Goal: Information Seeking & Learning: Learn about a topic

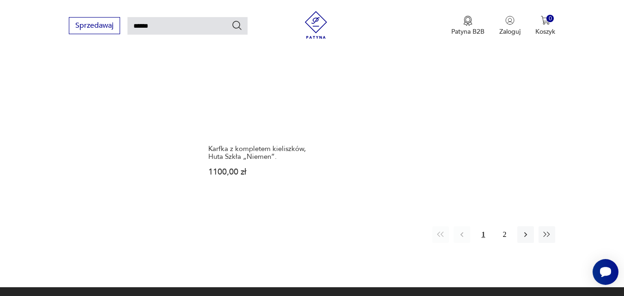
scroll to position [1162, 0]
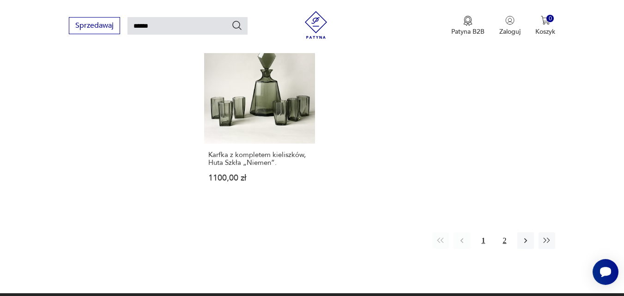
click at [508, 232] on button "2" at bounding box center [504, 240] width 17 height 17
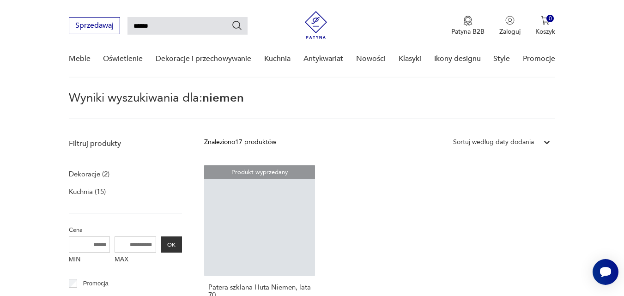
scroll to position [33, 0]
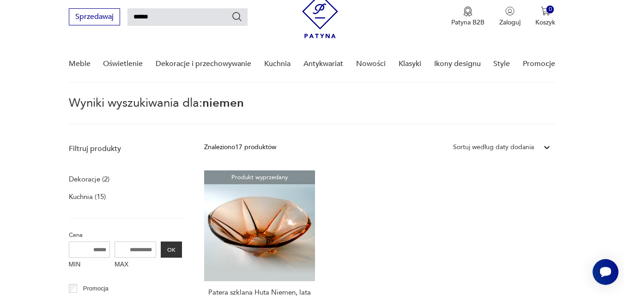
drag, startPoint x: 162, startPoint y: 18, endPoint x: 124, endPoint y: 19, distance: 38.3
click at [124, 19] on div "Sprzedawaj ******" at bounding box center [158, 16] width 179 height 17
type input "*********"
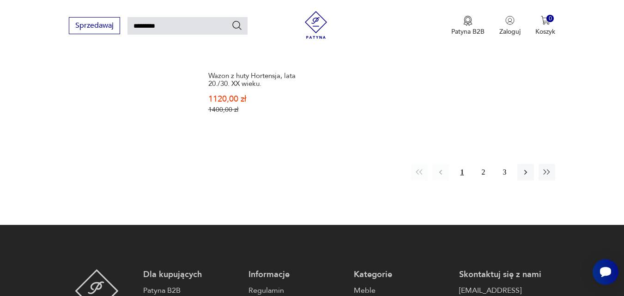
scroll to position [1212, 0]
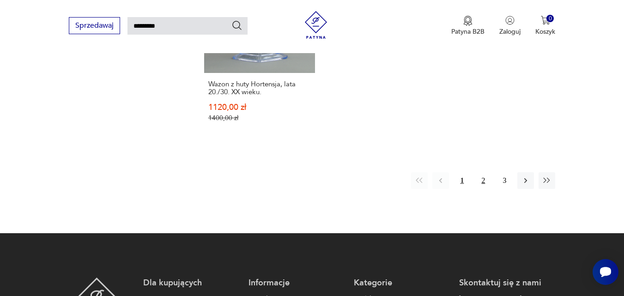
click at [479, 174] on button "2" at bounding box center [483, 180] width 17 height 17
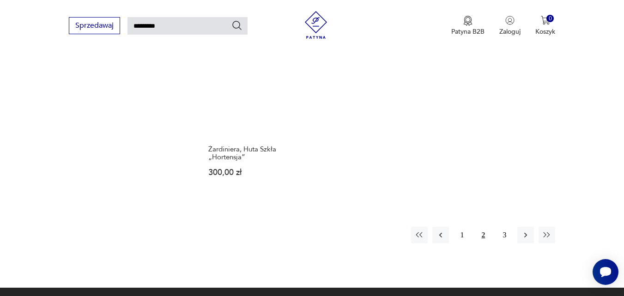
scroll to position [1123, 0]
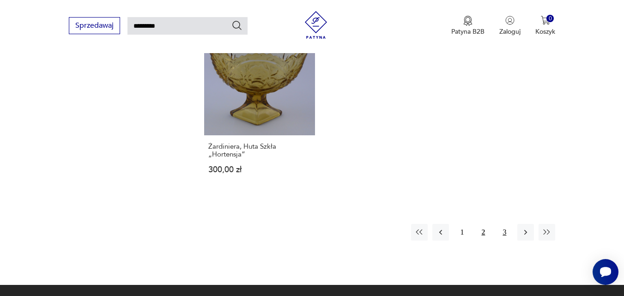
click at [506, 224] on button "3" at bounding box center [504, 232] width 17 height 17
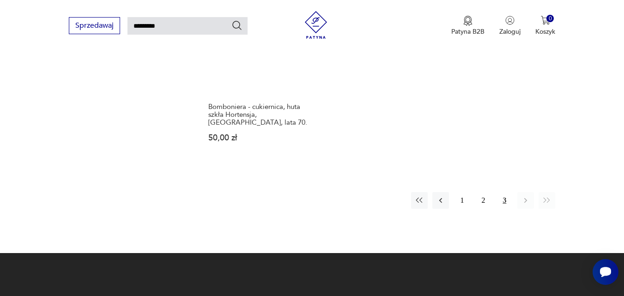
scroll to position [1207, 0]
